Goal: Information Seeking & Learning: Learn about a topic

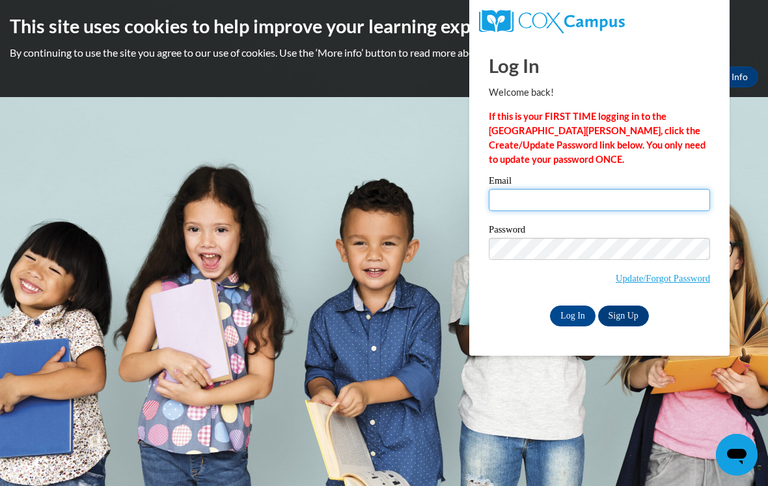
click at [513, 204] on input "Email" at bounding box center [599, 200] width 221 height 22
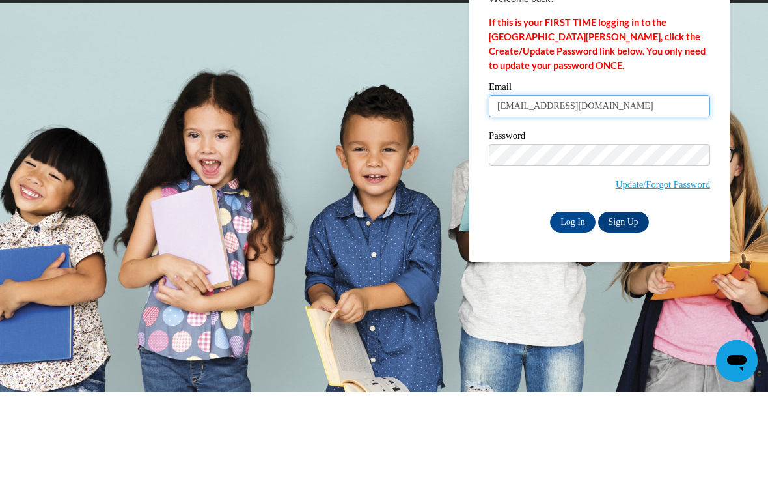
type input "[EMAIL_ADDRESS][DOMAIN_NAME]"
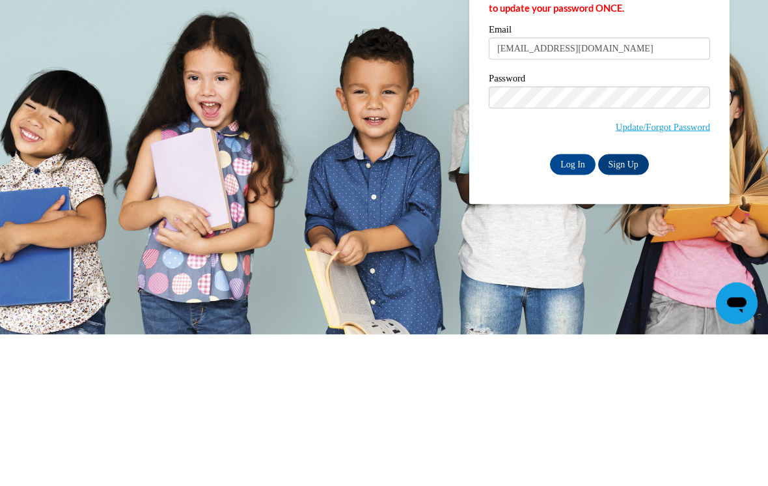
click at [576, 305] on input "Log In" at bounding box center [573, 315] width 46 height 21
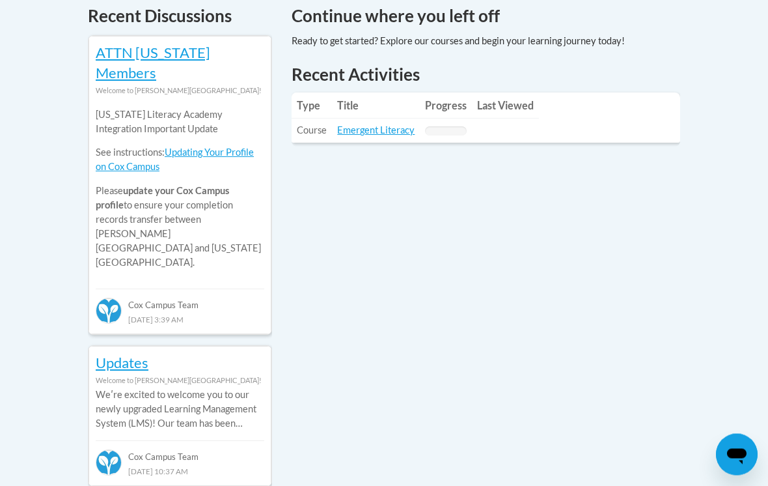
scroll to position [583, 0]
click at [380, 124] on link "Emergent Literacy" at bounding box center [375, 129] width 77 height 11
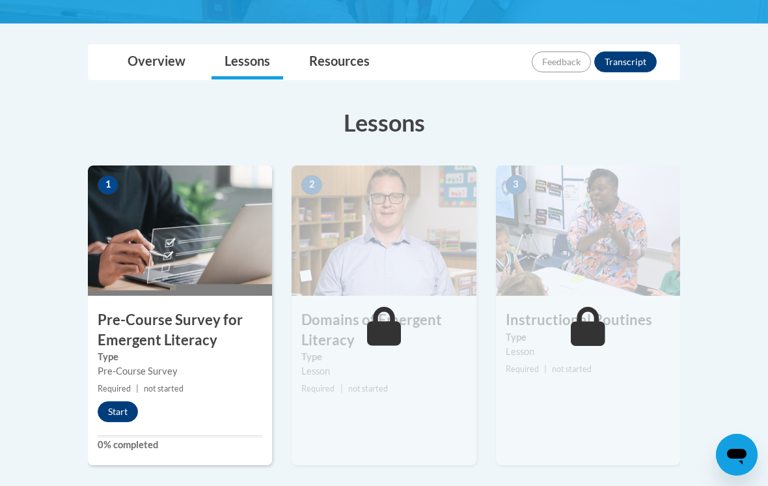
scroll to position [279, 0]
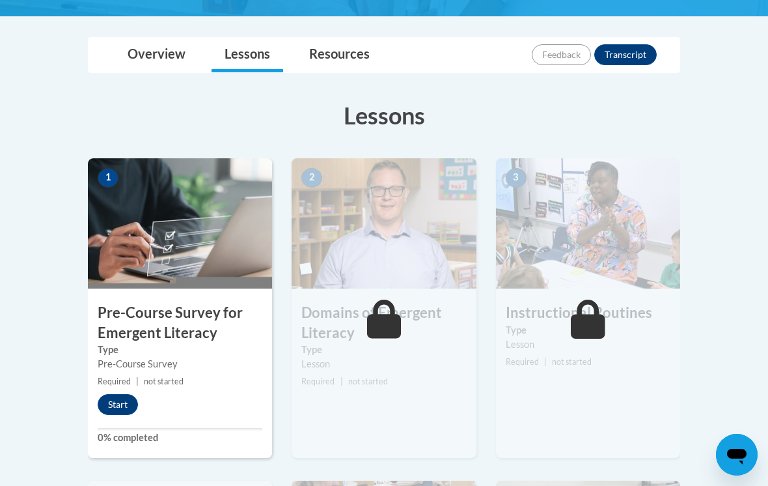
click at [122, 406] on button "Start" at bounding box center [118, 404] width 40 height 21
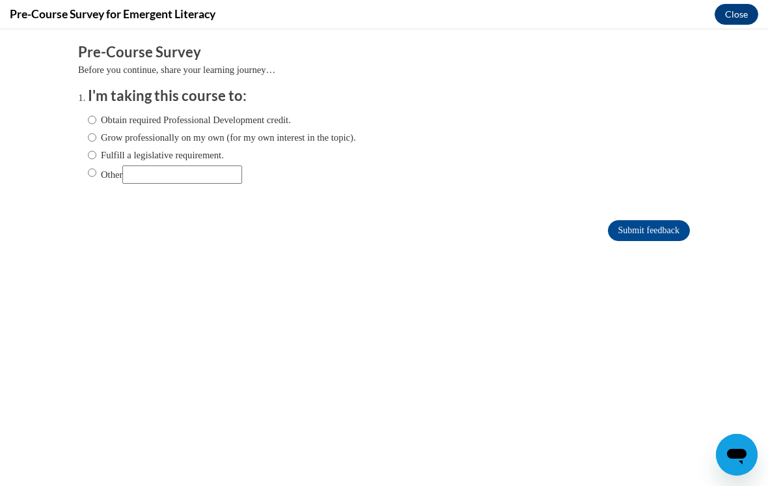
scroll to position [0, 0]
click at [97, 113] on label "Obtain required Professional Development credit." at bounding box center [189, 120] width 203 height 14
click at [96, 113] on input "Obtain required Professional Development credit." at bounding box center [92, 120] width 8 height 14
radio input "true"
click at [645, 234] on input "Submit feedback" at bounding box center [649, 230] width 82 height 21
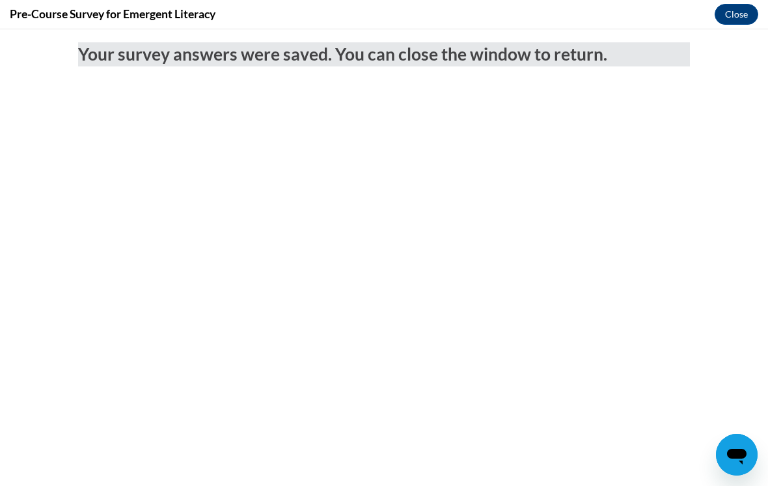
click at [742, 18] on button "Close" at bounding box center [737, 14] width 44 height 21
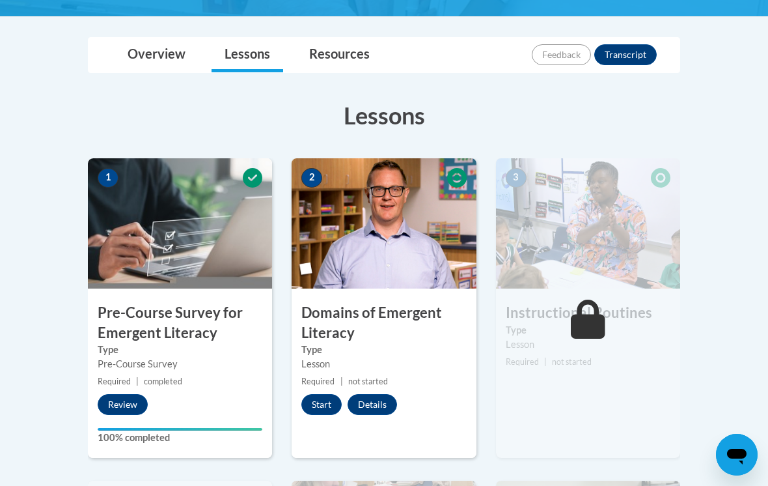
click at [329, 412] on button "Start" at bounding box center [321, 404] width 40 height 21
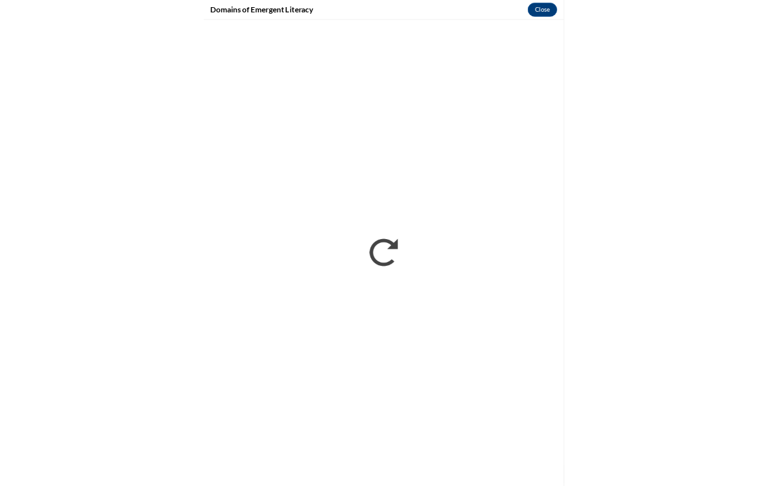
scroll to position [279, 0]
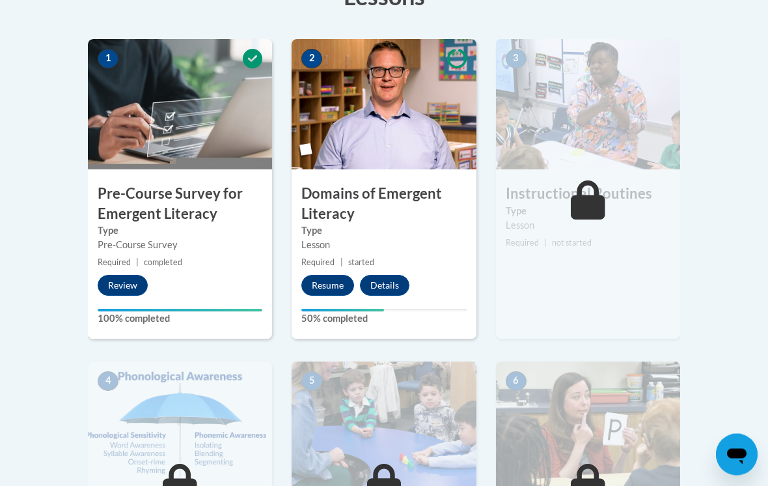
scroll to position [398, 0]
click at [337, 281] on button "Resume" at bounding box center [327, 285] width 53 height 21
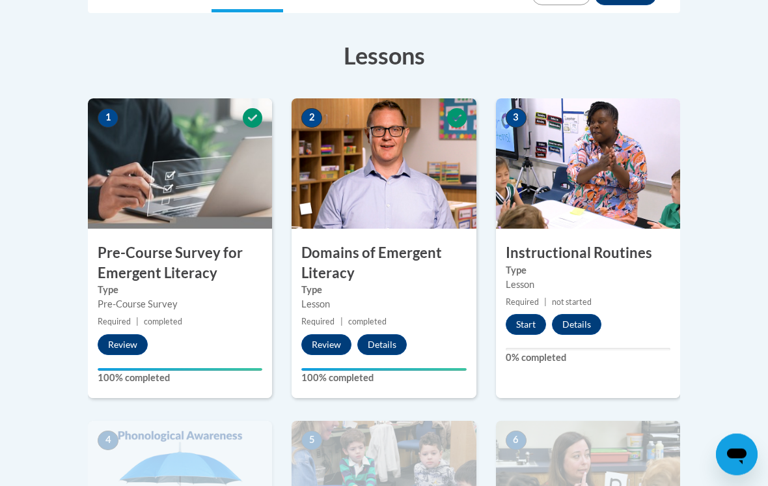
click at [531, 322] on button "Start" at bounding box center [526, 324] width 40 height 21
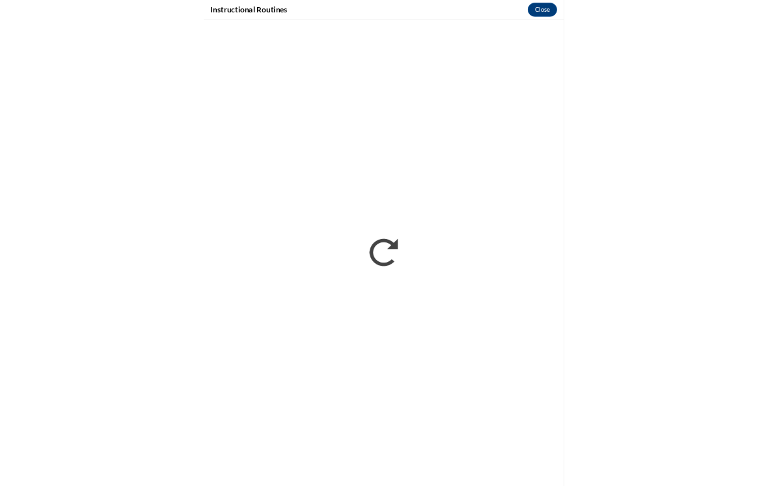
scroll to position [339, 0]
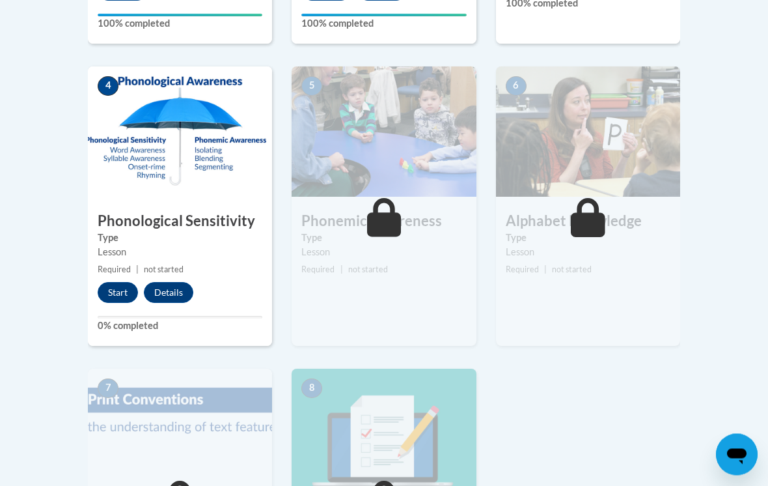
scroll to position [691, 0]
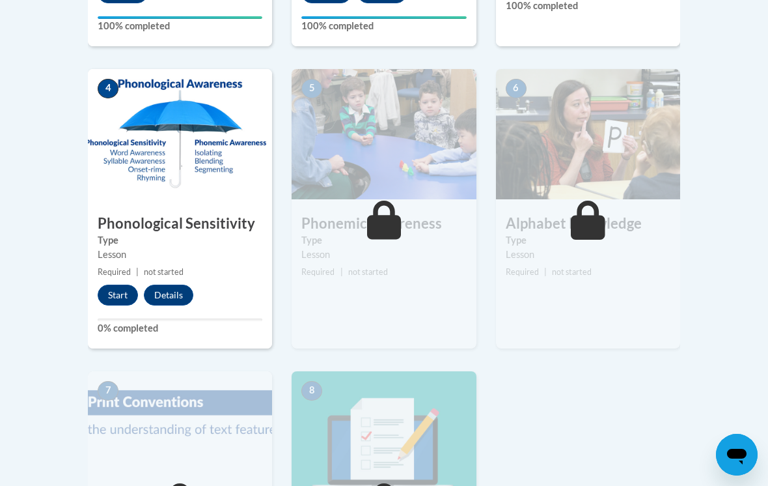
click at [118, 287] on button "Start" at bounding box center [118, 295] width 40 height 21
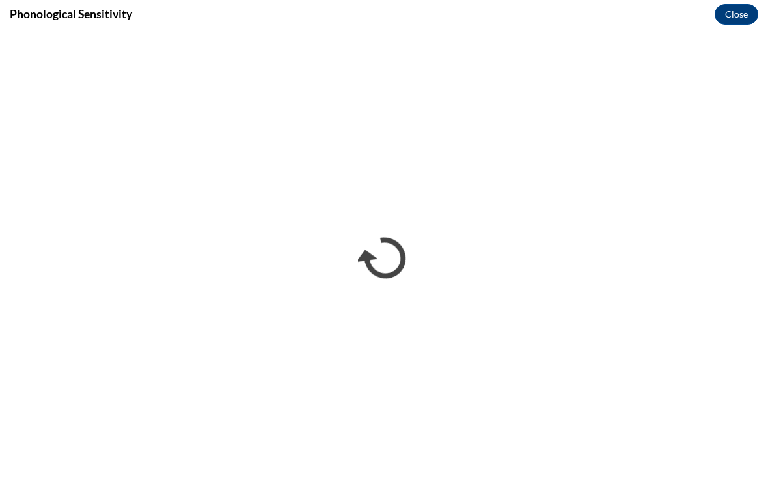
scroll to position [1147, 0]
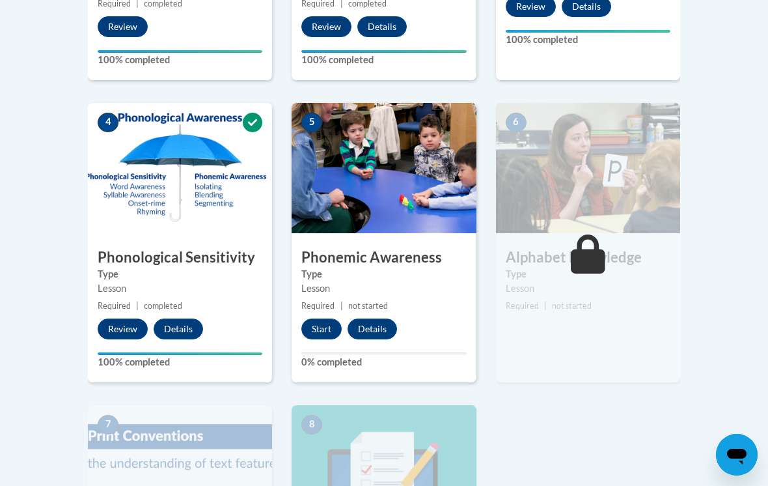
scroll to position [659, 0]
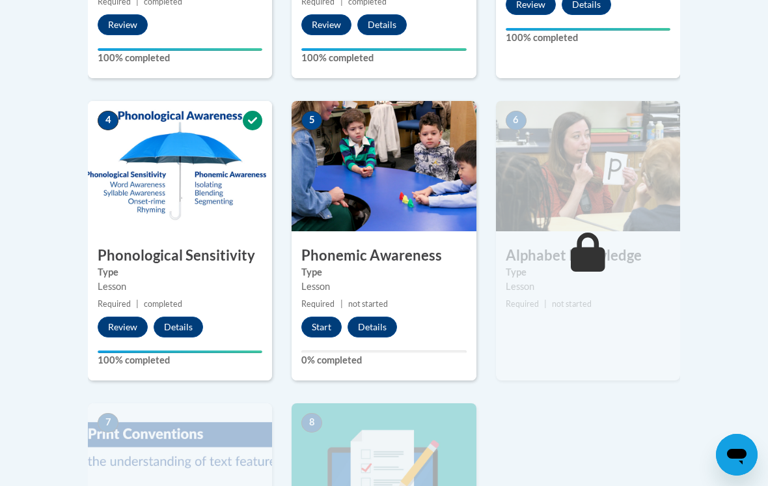
click at [328, 322] on button "Start" at bounding box center [321, 326] width 40 height 21
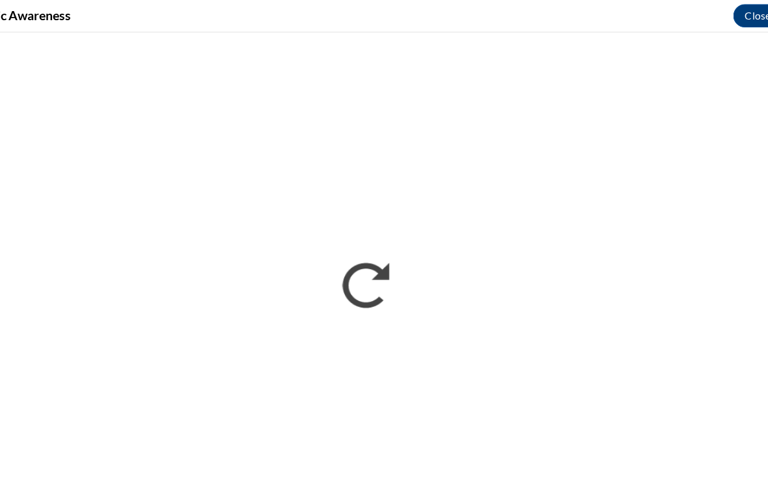
scroll to position [660, 0]
